Goal: Find specific page/section: Find specific page/section

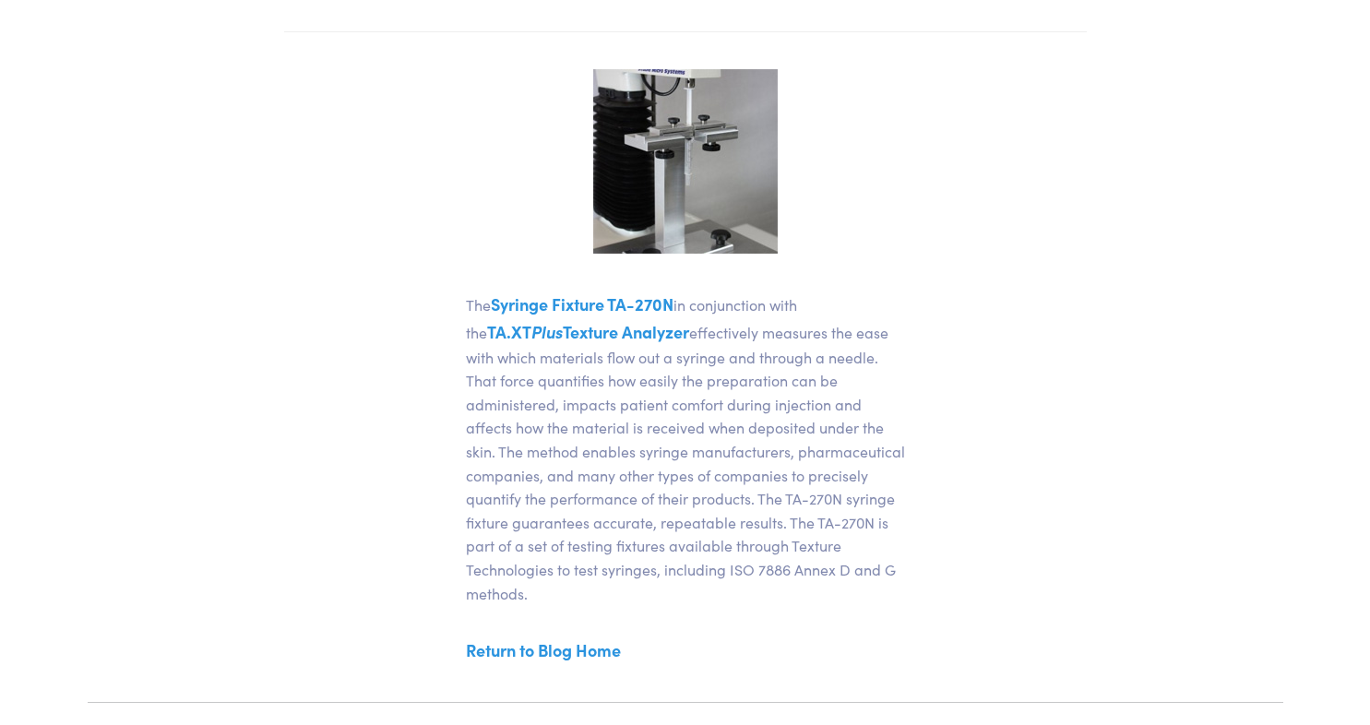
scroll to position [461, 0]
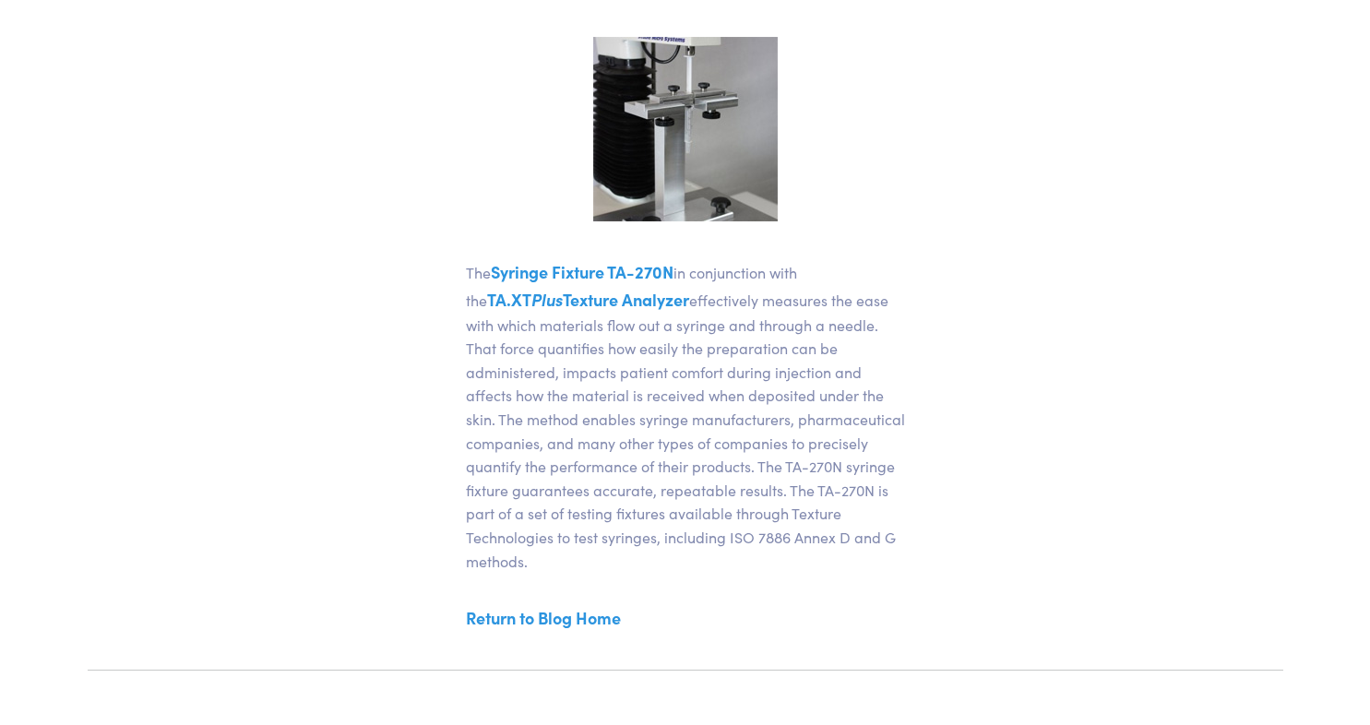
click at [595, 273] on link "Syringe Fixture TA-270N" at bounding box center [582, 271] width 183 height 23
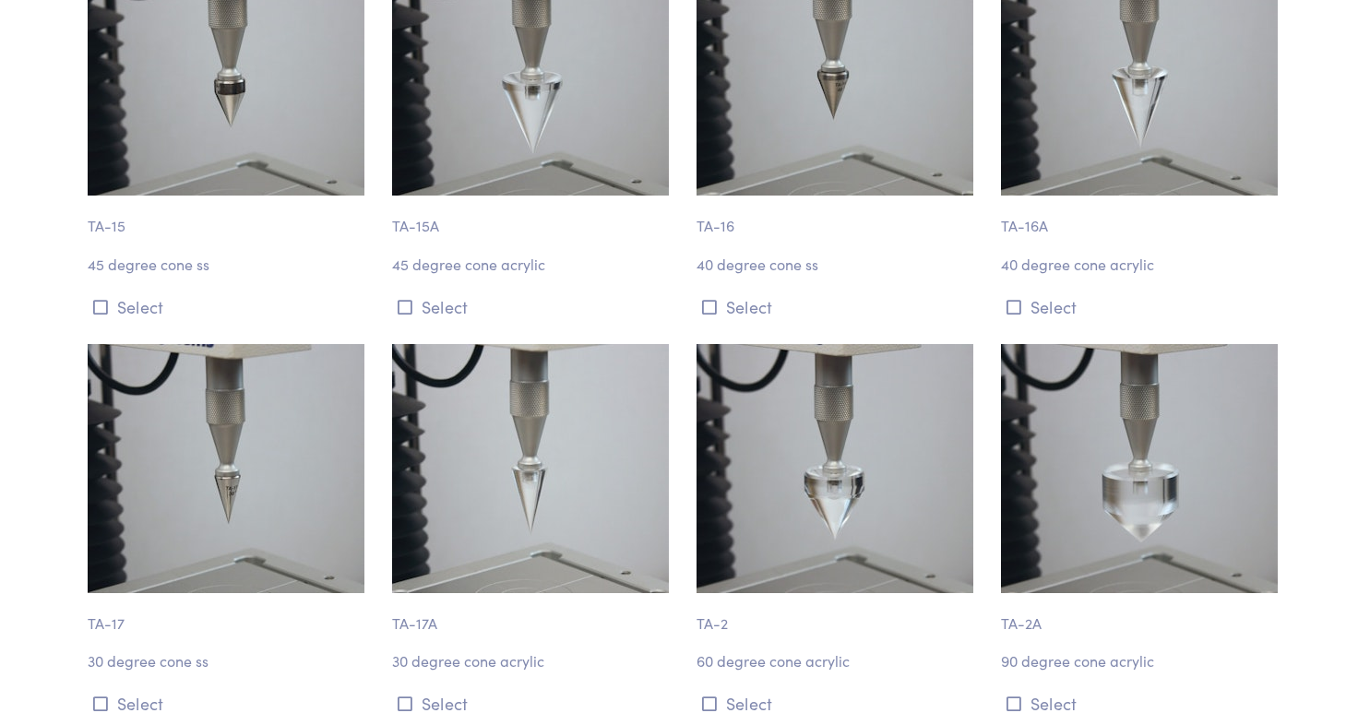
scroll to position [1107, 0]
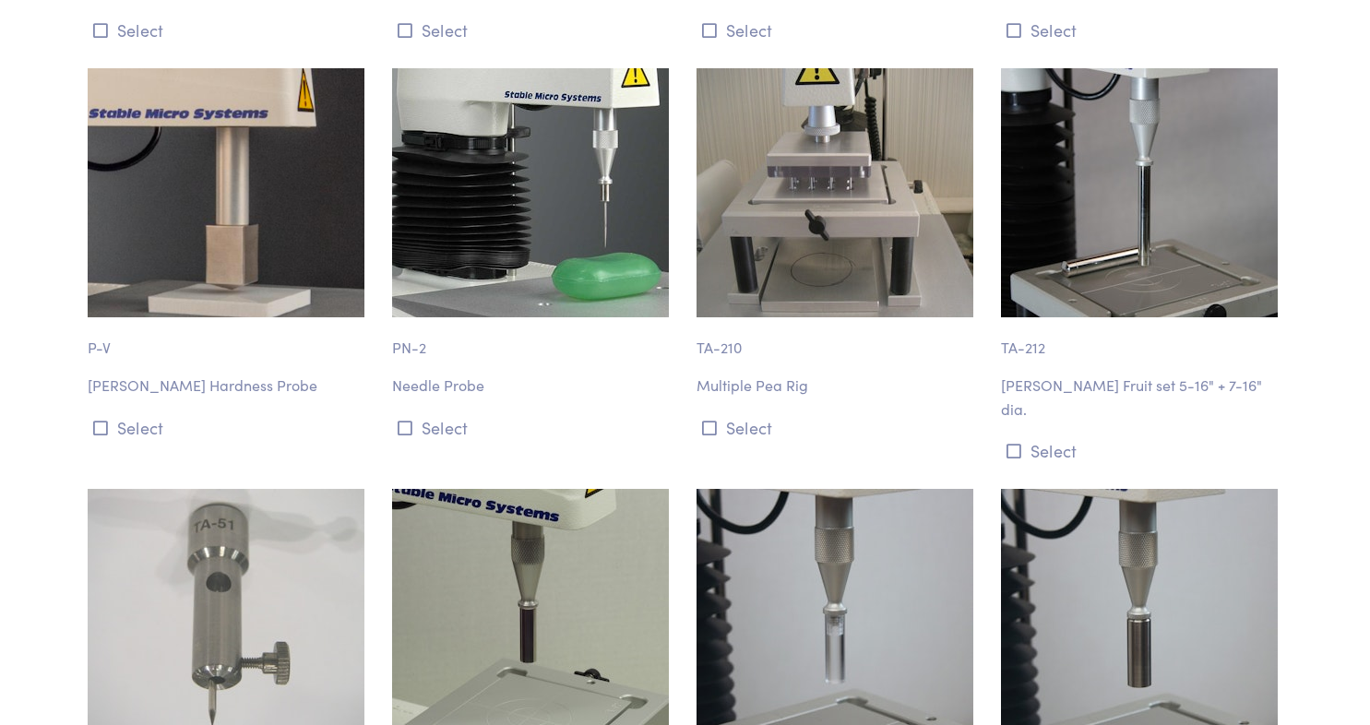
drag, startPoint x: 1194, startPoint y: 469, endPoint x: 1194, endPoint y: 616, distance: 147.7
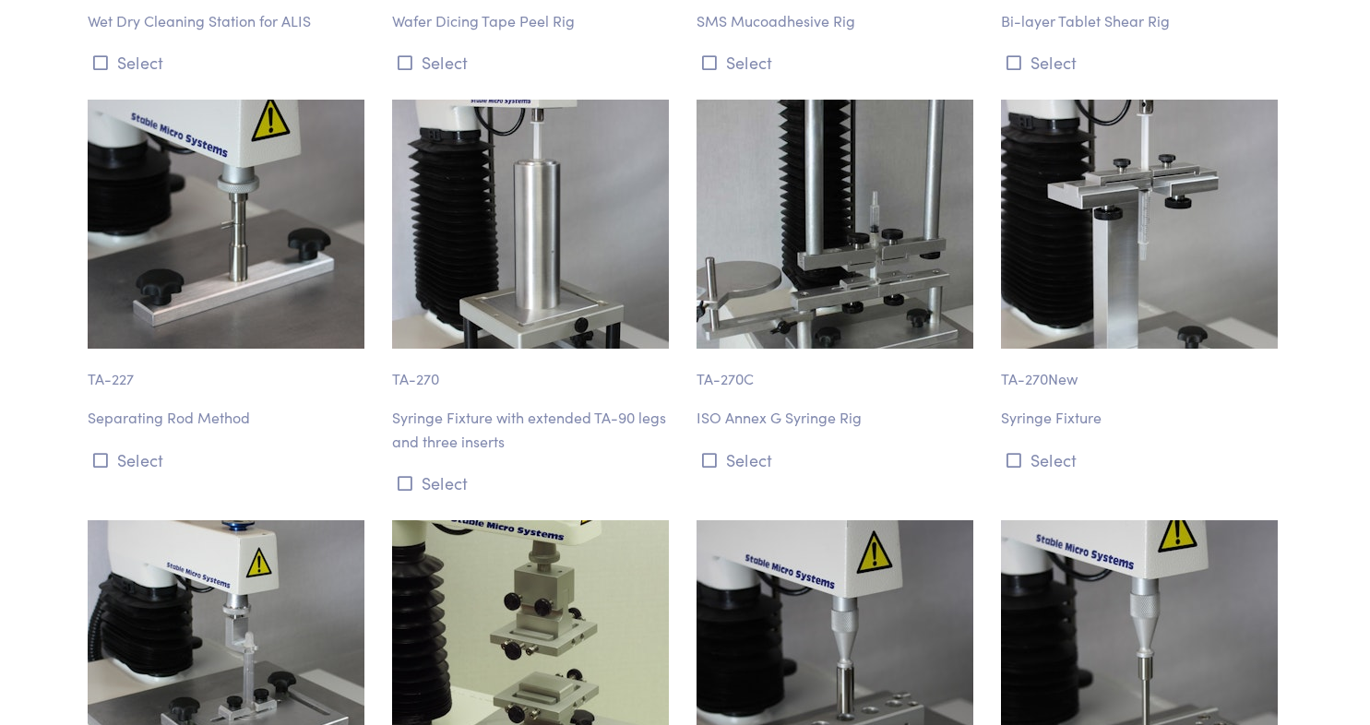
scroll to position [13495, 0]
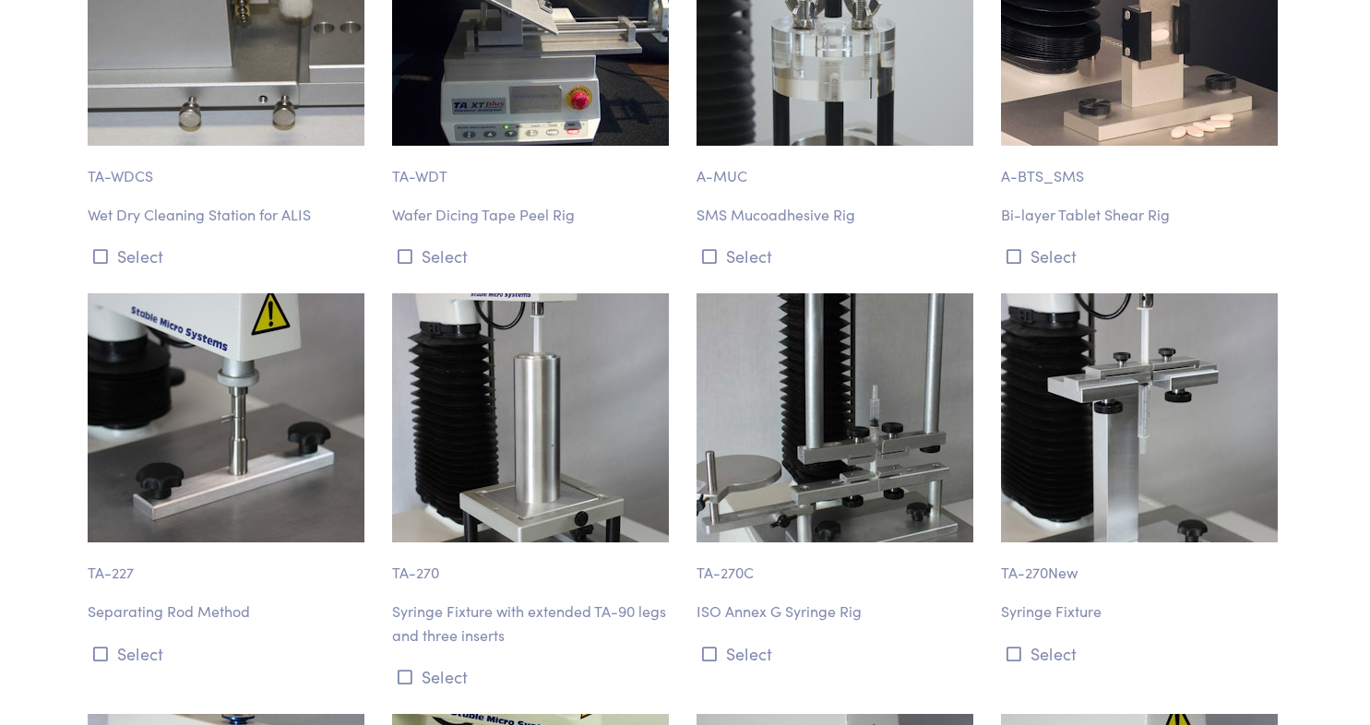
drag, startPoint x: 1162, startPoint y: 276, endPoint x: 1150, endPoint y: 283, distance: 14.1
click at [1162, 293] on img at bounding box center [1139, 417] width 277 height 249
click at [1065, 600] on p "Syringe Fixture" at bounding box center [1142, 612] width 282 height 24
click at [1067, 600] on p "Syringe Fixture" at bounding box center [1142, 612] width 282 height 24
click at [1052, 639] on button "Select" at bounding box center [1142, 654] width 282 height 30
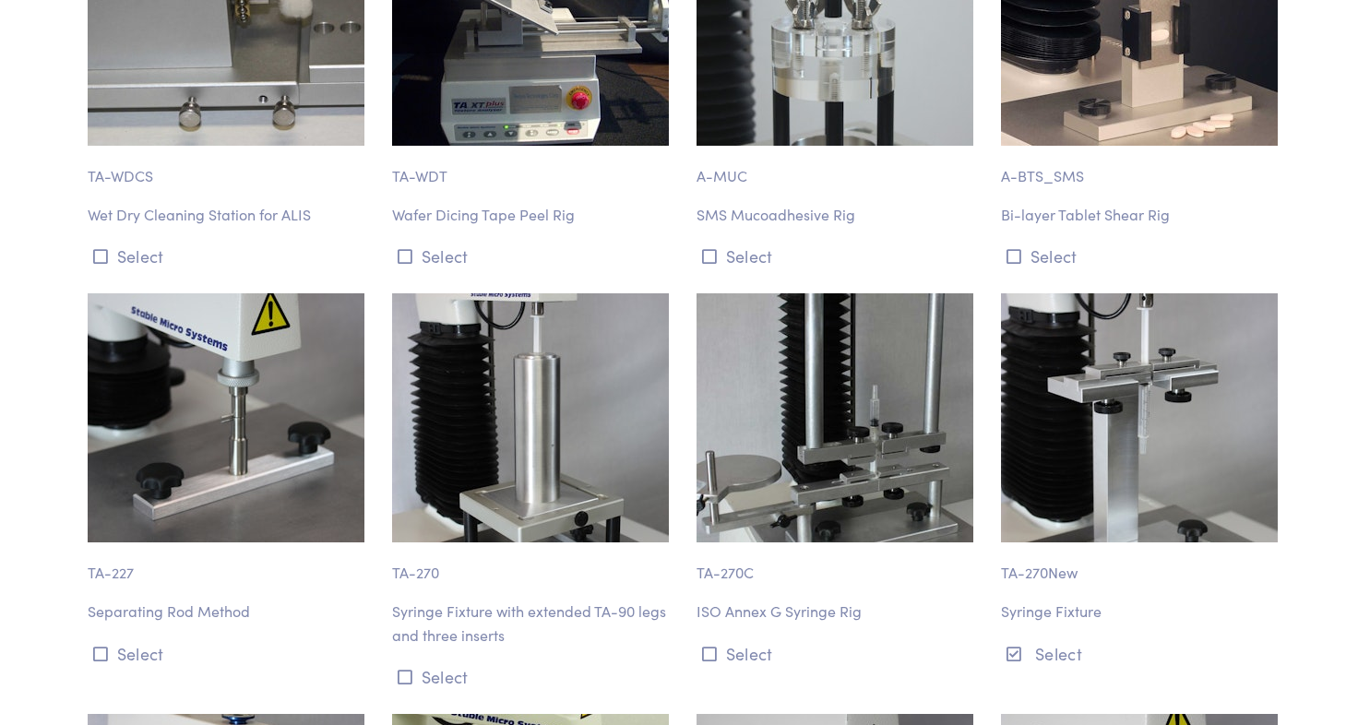
click at [1173, 363] on img at bounding box center [1139, 417] width 277 height 249
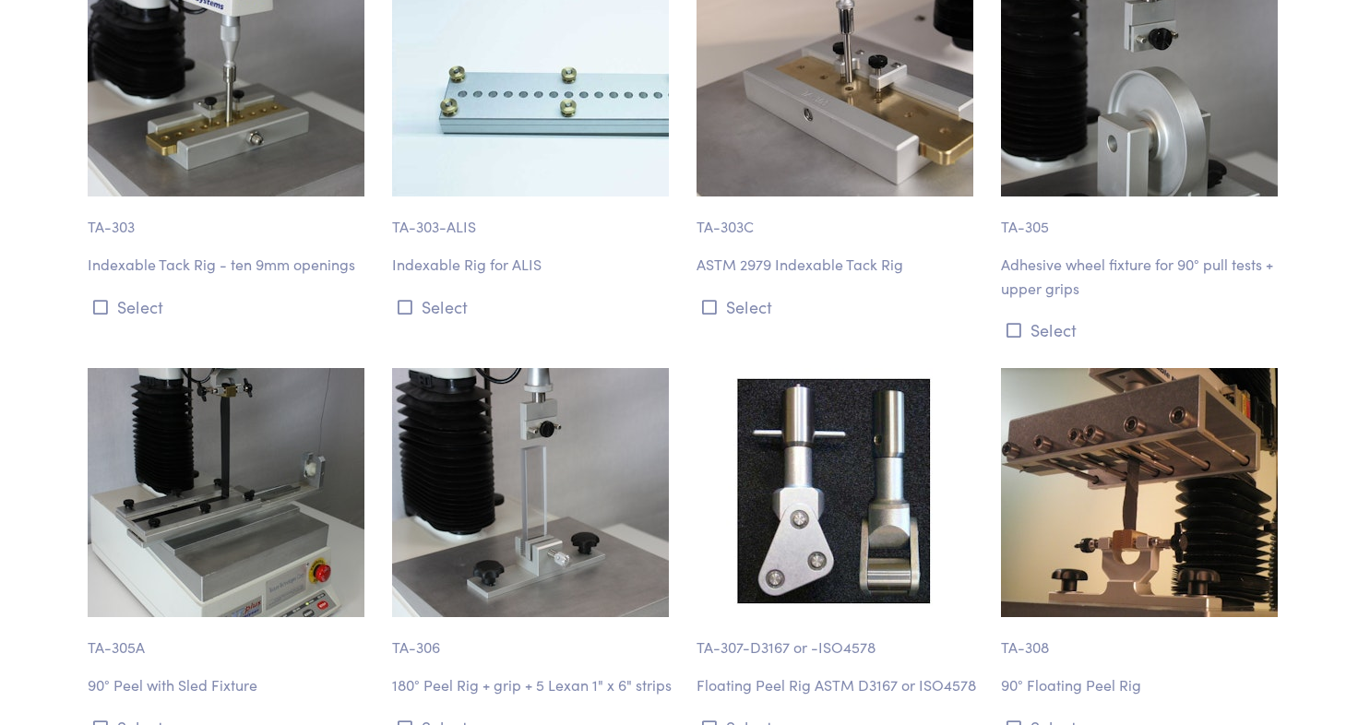
scroll to position [10606, 0]
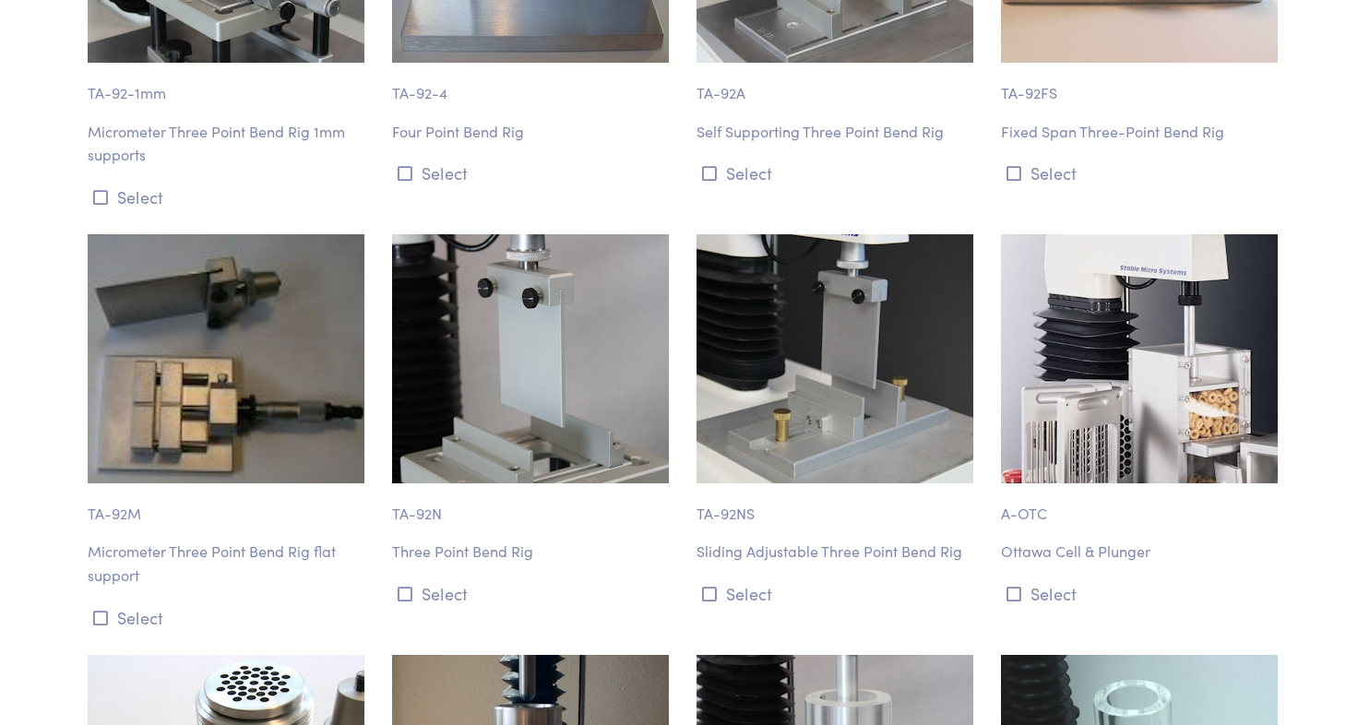
drag, startPoint x: 1119, startPoint y: 488, endPoint x: 1092, endPoint y: 257, distance: 232.3
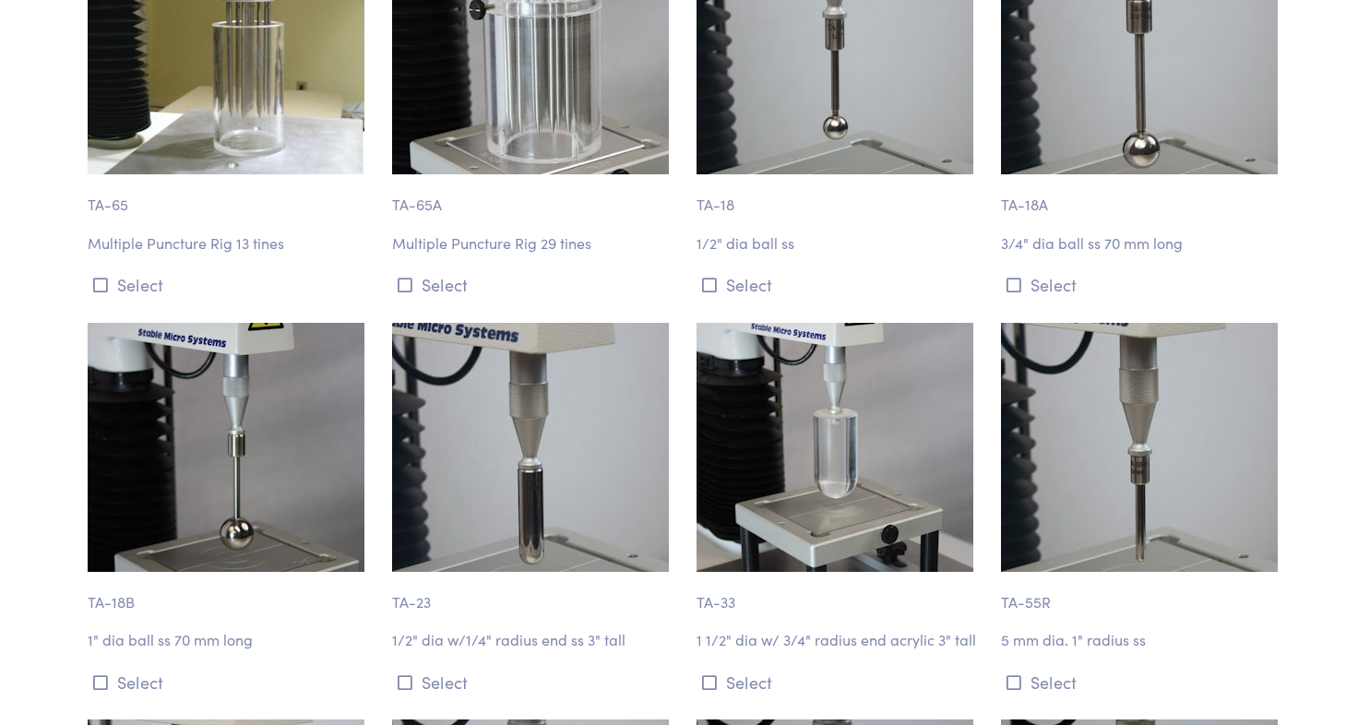
drag, startPoint x: 1021, startPoint y: 437, endPoint x: 1004, endPoint y: 262, distance: 176.1
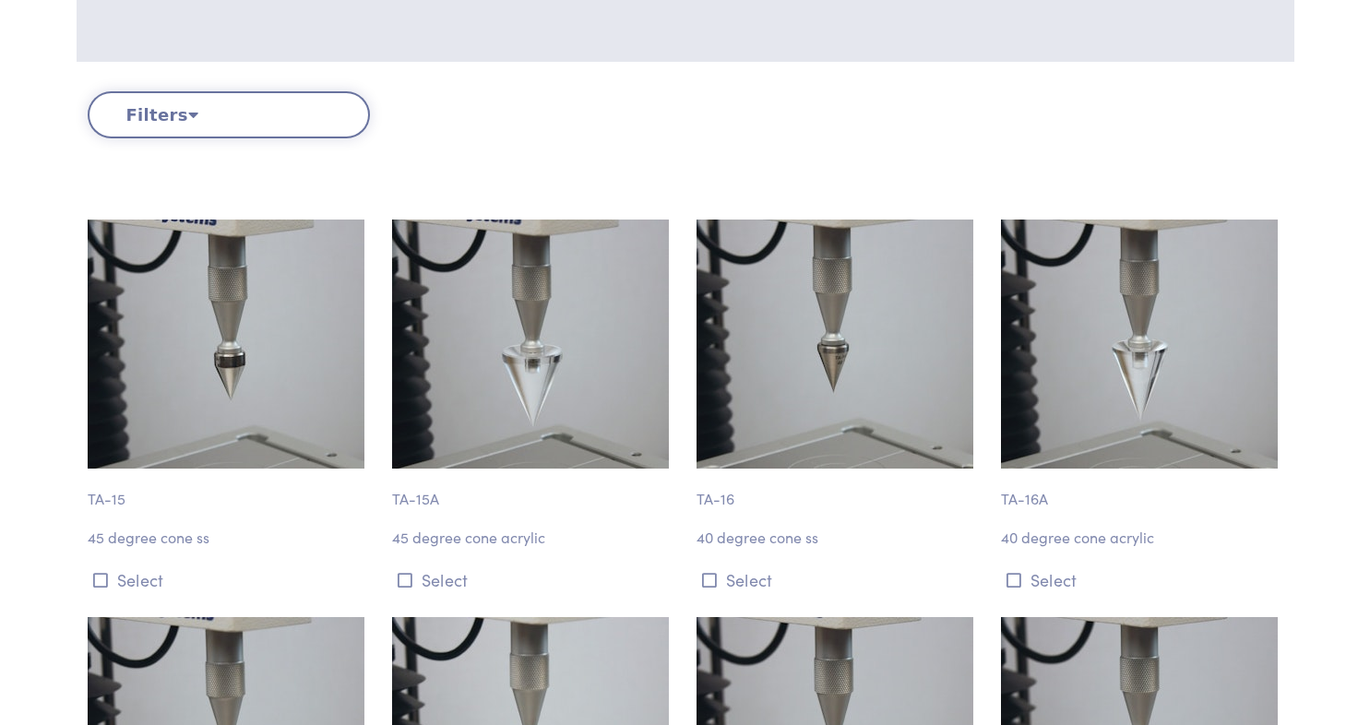
scroll to position [0, 0]
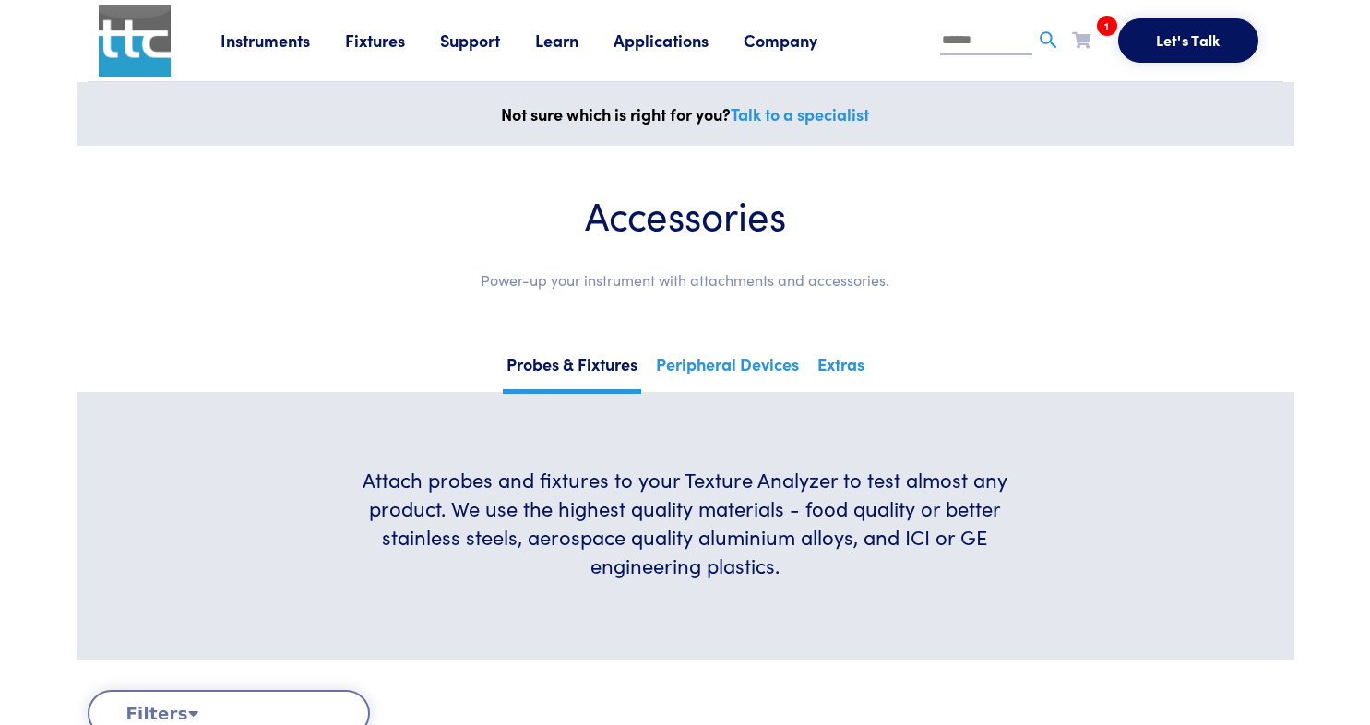
drag, startPoint x: 979, startPoint y: 523, endPoint x: 958, endPoint y: 281, distance: 243.6
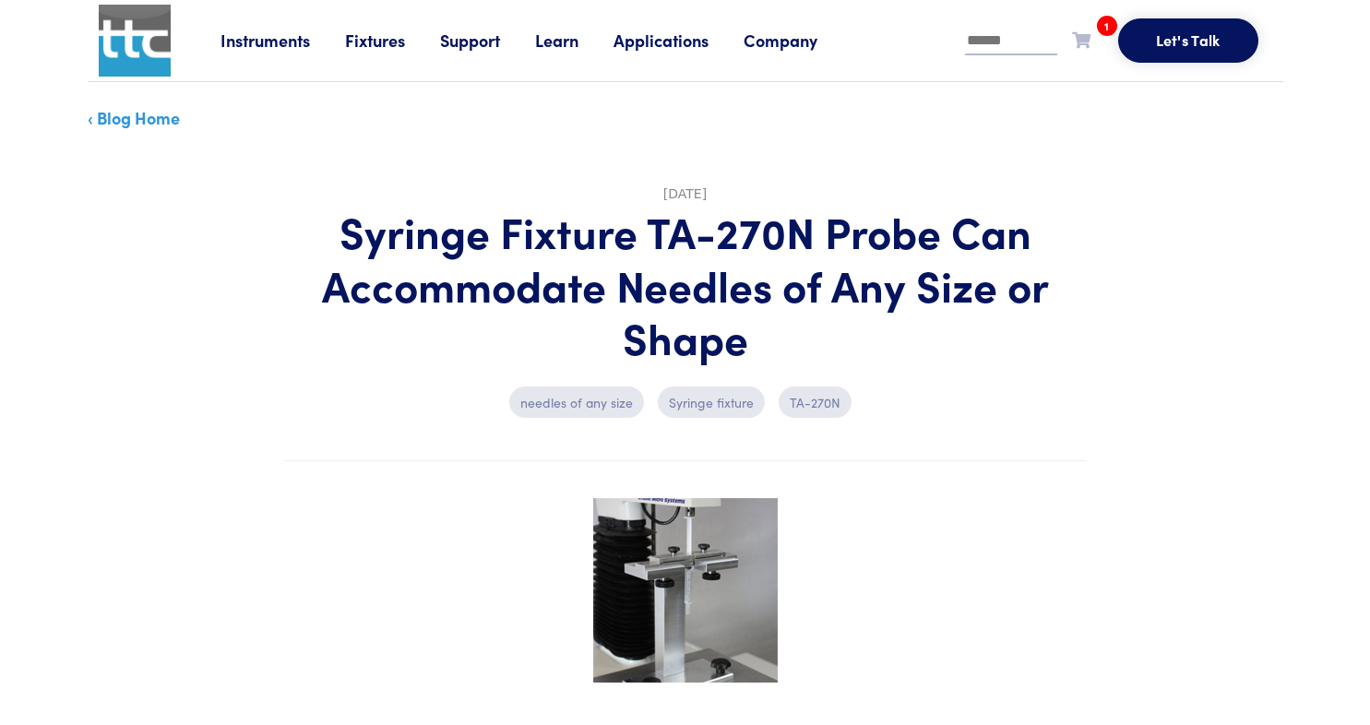
scroll to position [461, 0]
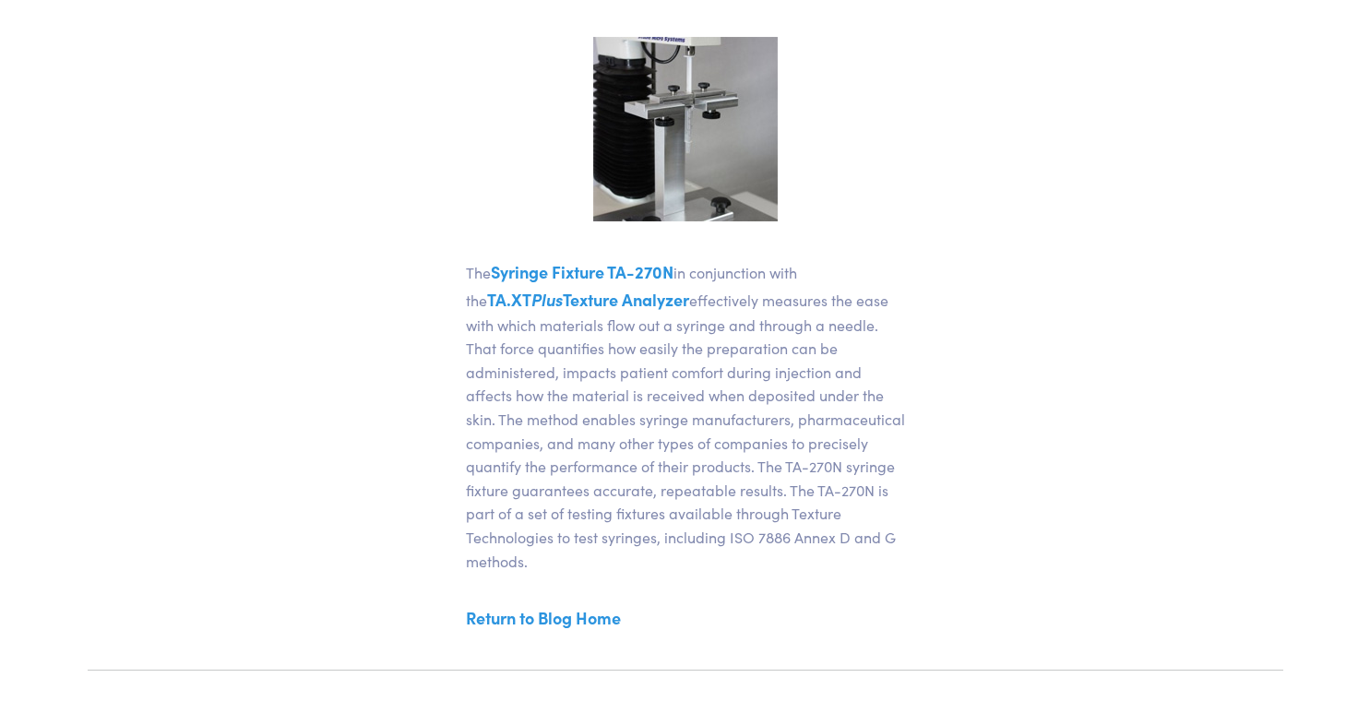
click at [589, 297] on link "TA.XT Plus Texture Analyzer" at bounding box center [588, 299] width 202 height 23
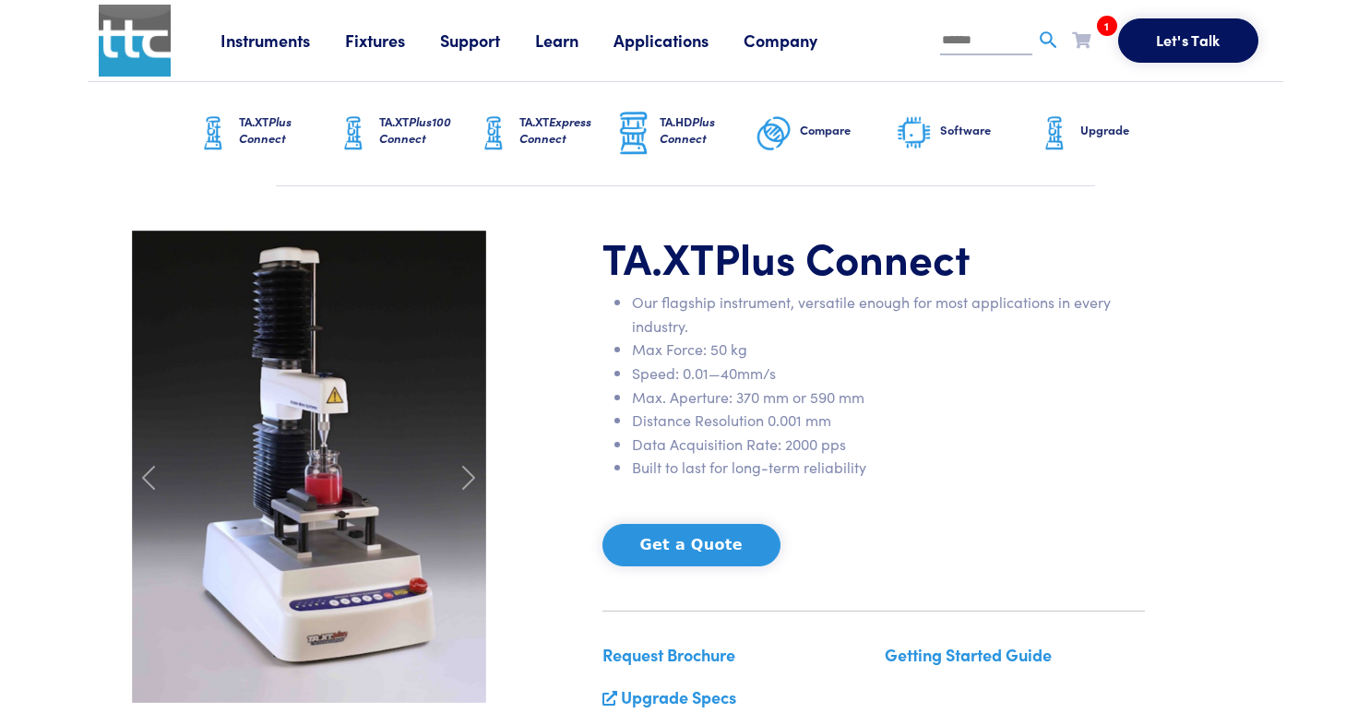
drag, startPoint x: 855, startPoint y: 458, endPoint x: 815, endPoint y: 229, distance: 232.4
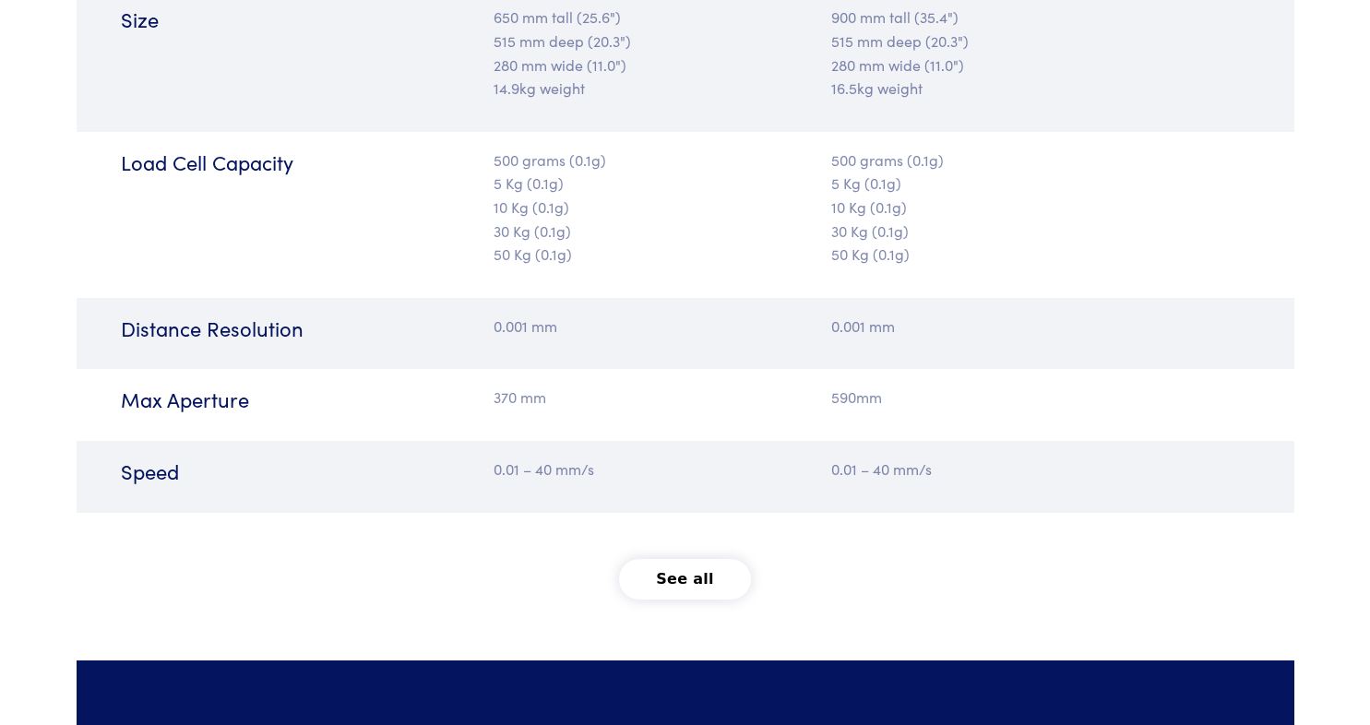
scroll to position [2307, 0]
